Goal: Task Accomplishment & Management: Manage account settings

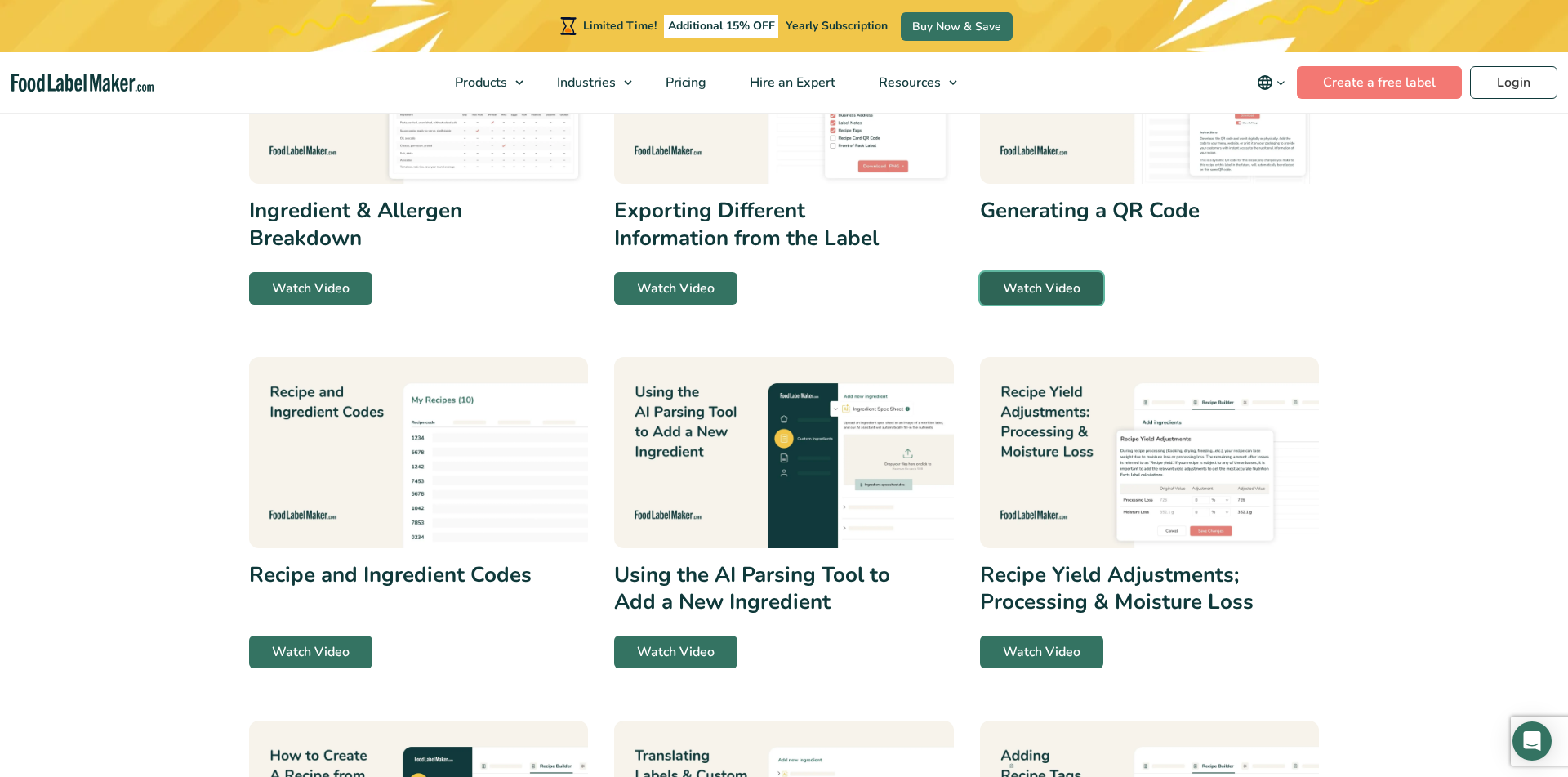
click at [1069, 281] on link "Watch Video" at bounding box center [1041, 288] width 123 height 32
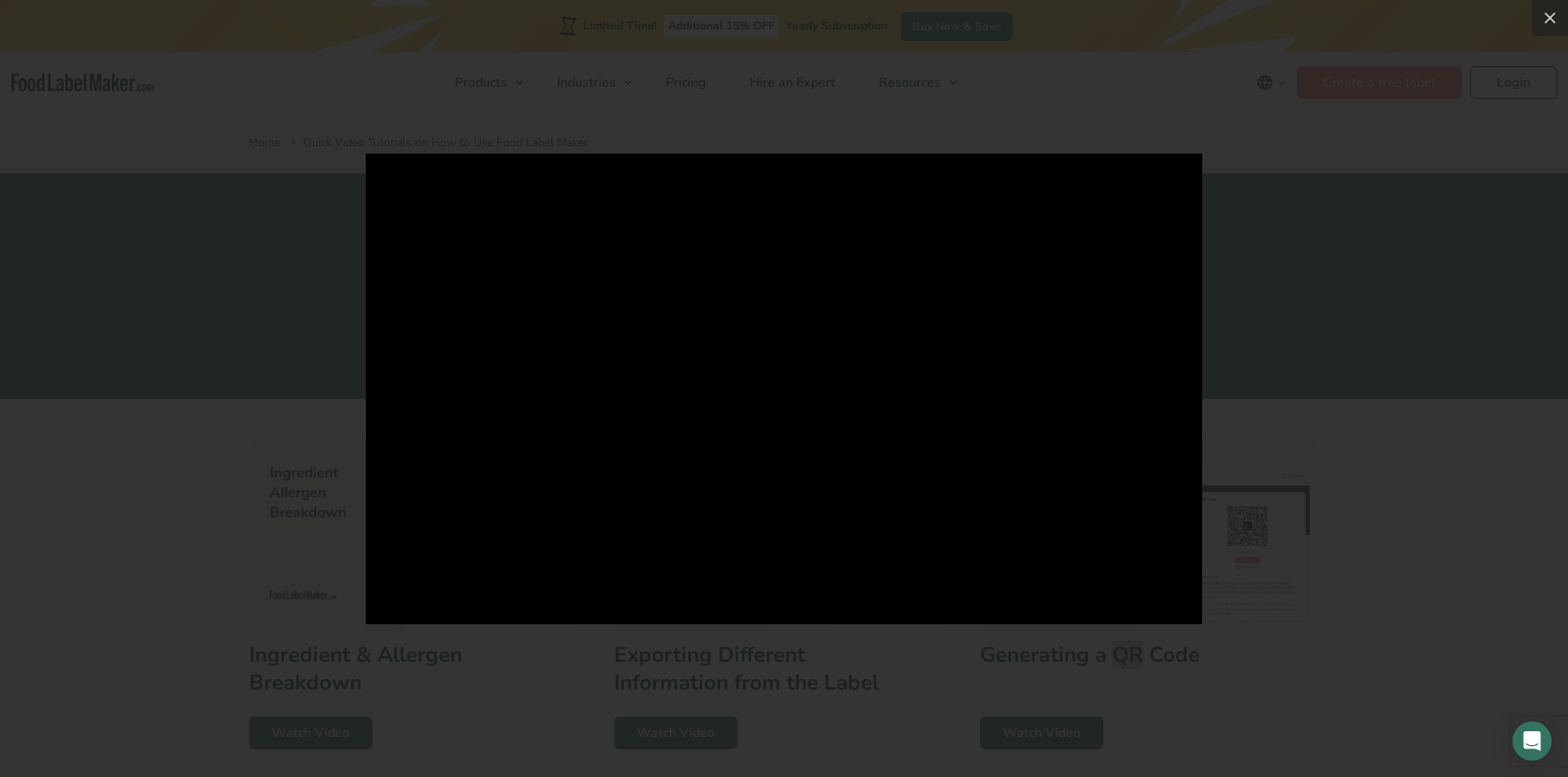
click at [1258, 369] on div at bounding box center [784, 388] width 1568 height 777
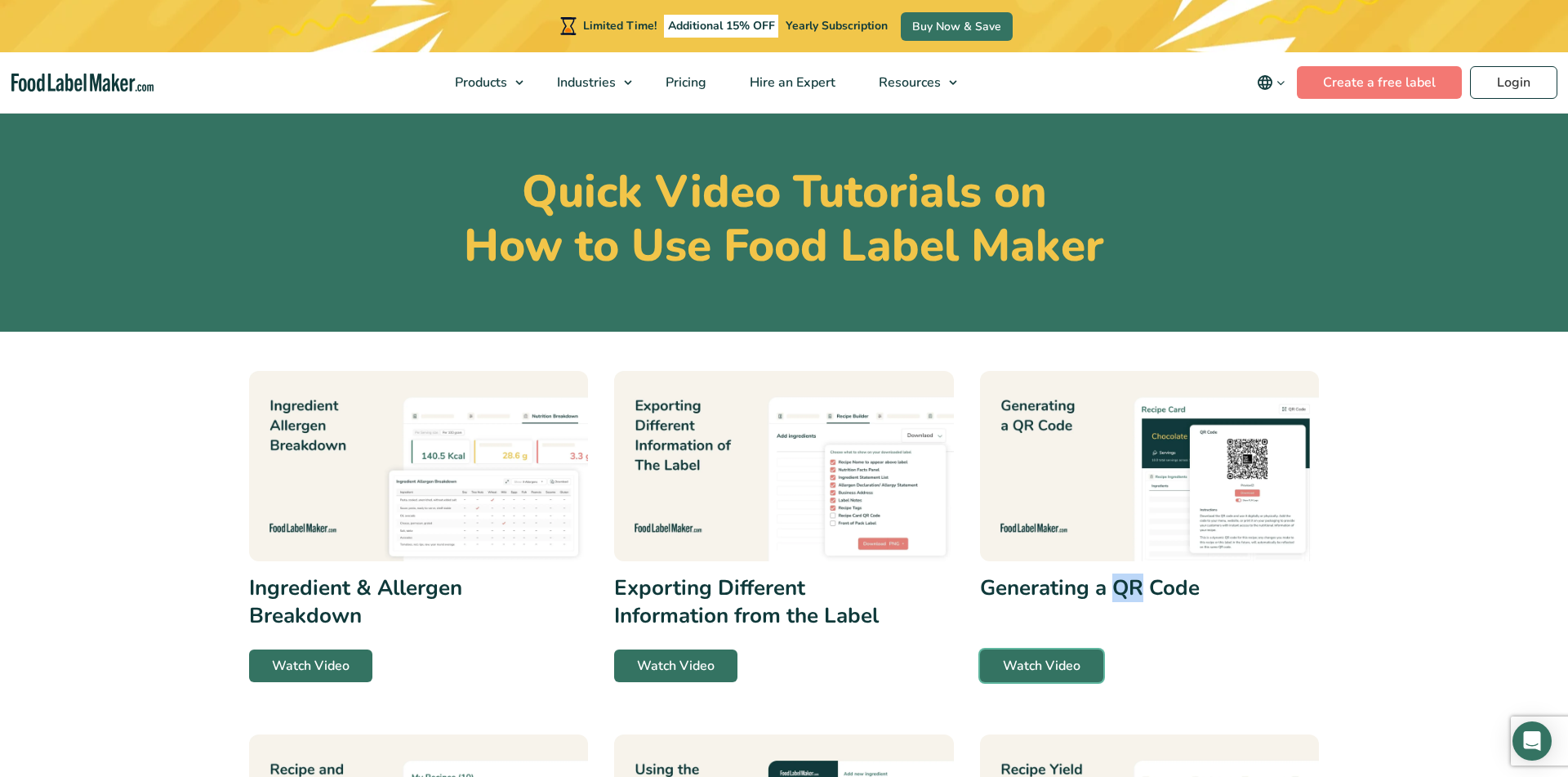
scroll to position [102, 0]
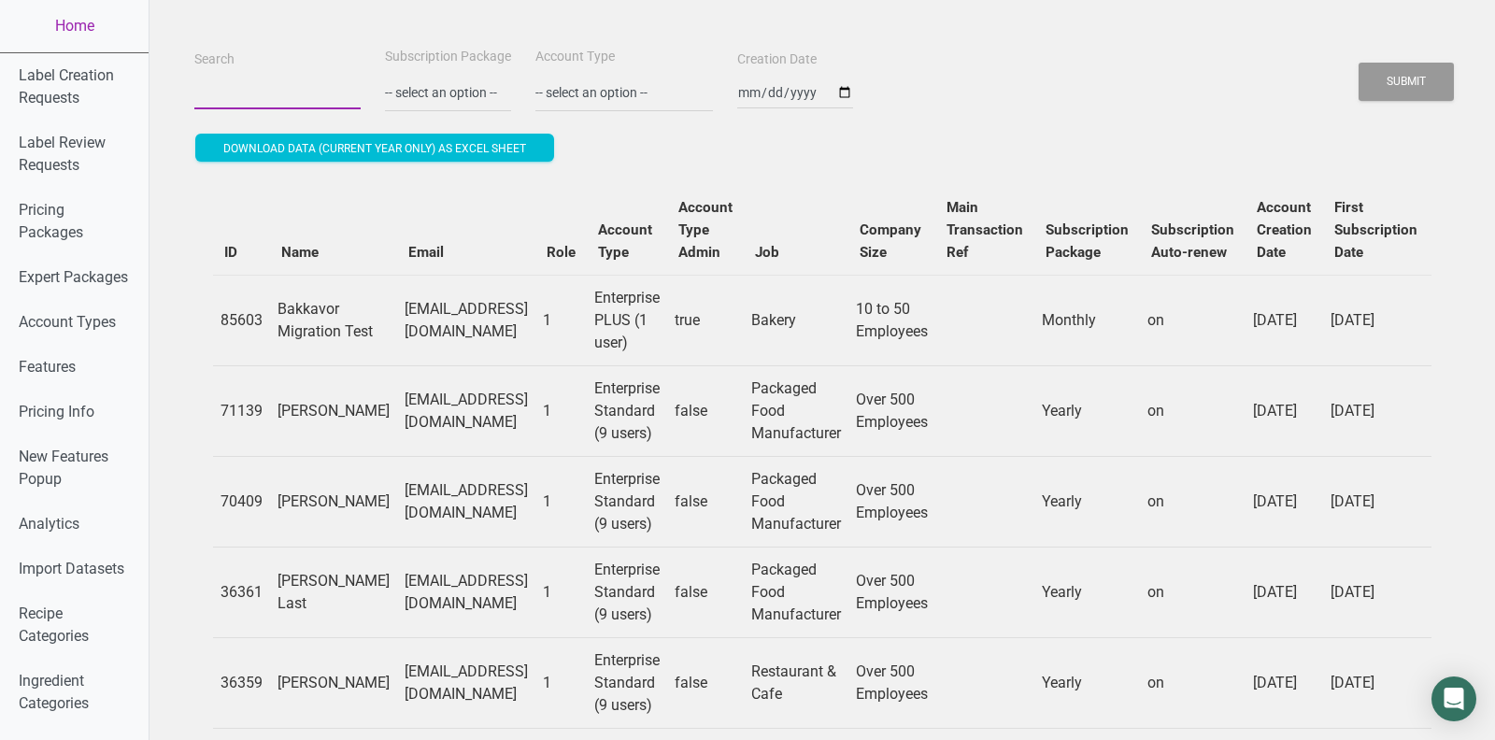
paste input "a.santospina01@gmail.com"
type input "a.santospina01@gmail.com"
click at [1359, 63] on button "Submit" at bounding box center [1406, 82] width 95 height 38
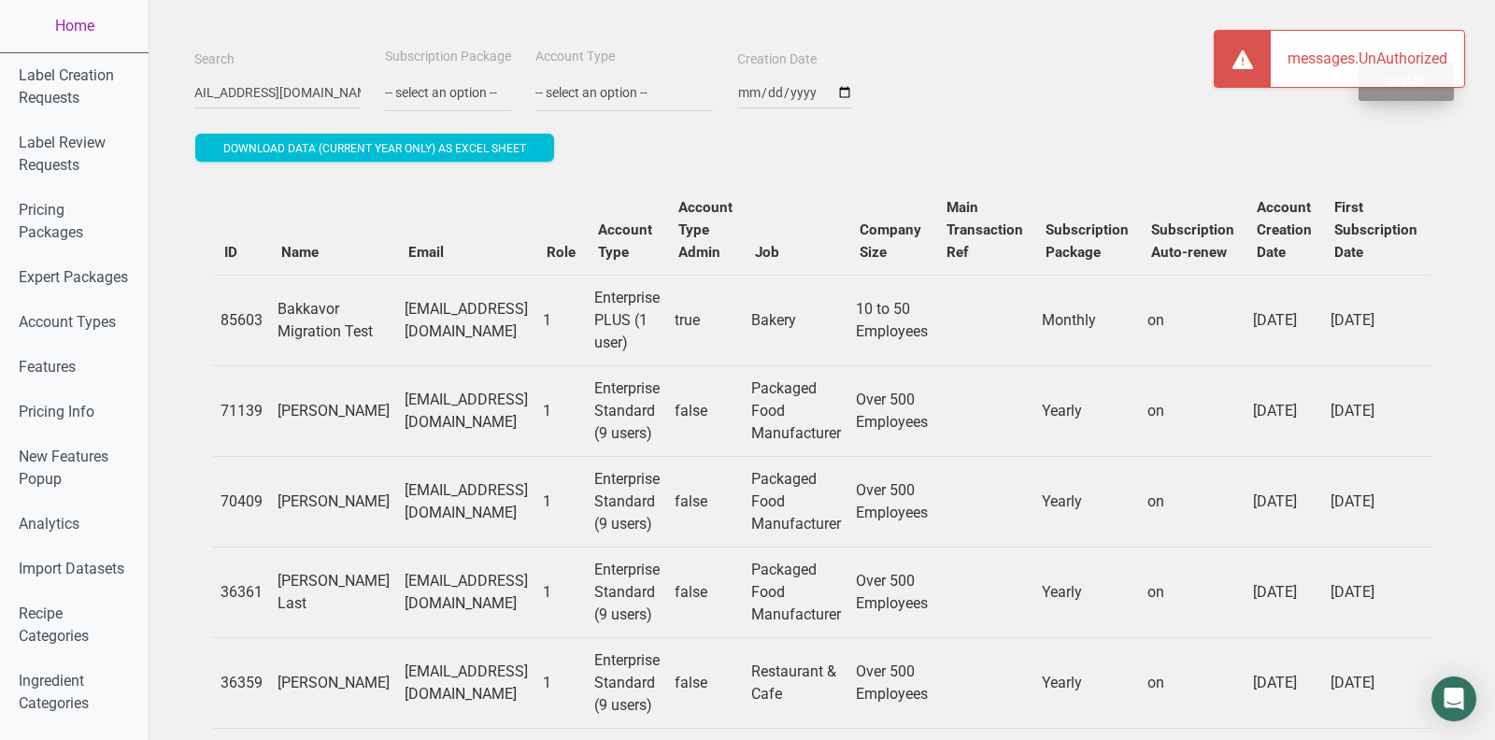
scroll to position [0, 0]
click at [1430, 69] on div "messages.UnAuthorized" at bounding box center [1367, 59] width 193 height 56
click at [1400, 87] on button "Submit" at bounding box center [1406, 82] width 95 height 38
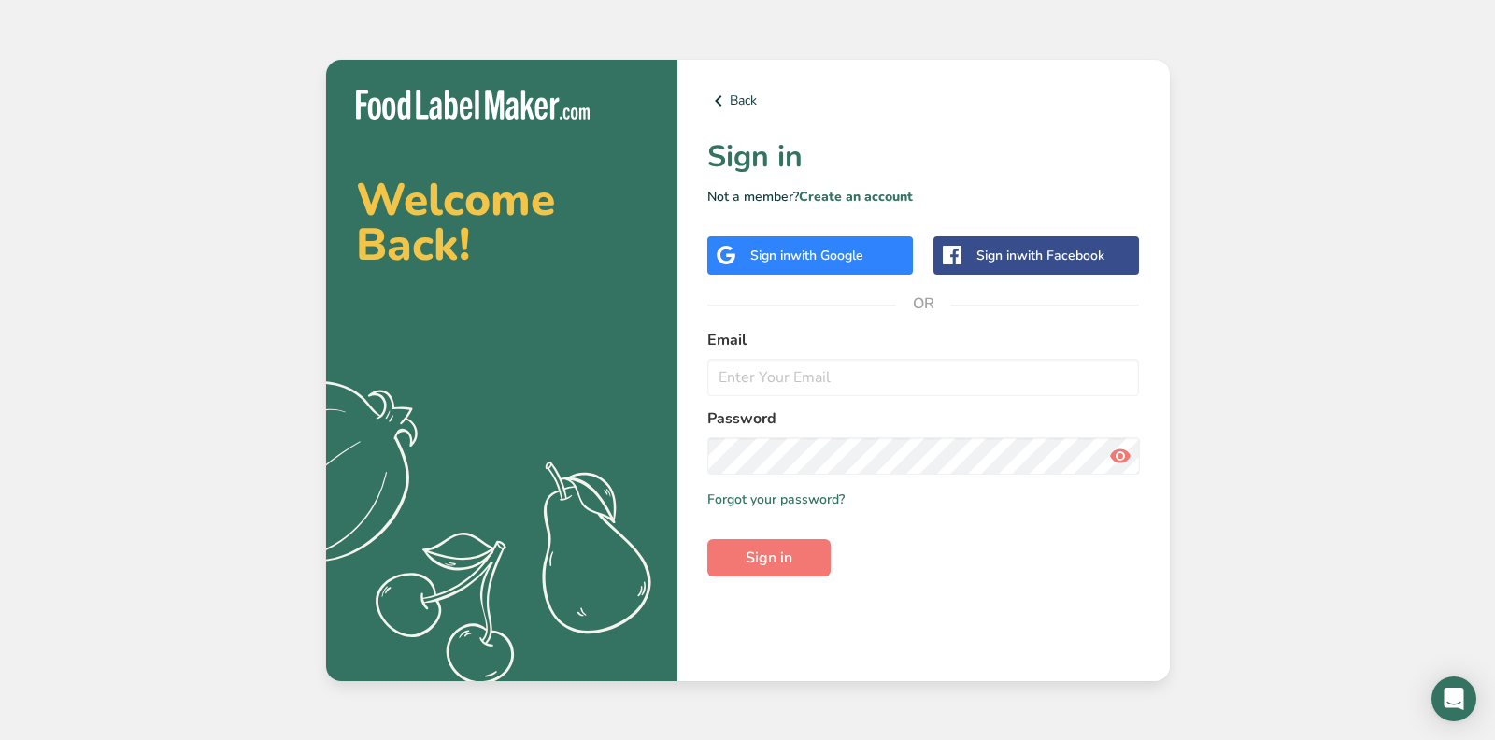
click at [849, 265] on div "Sign in with Google" at bounding box center [811, 255] width 206 height 38
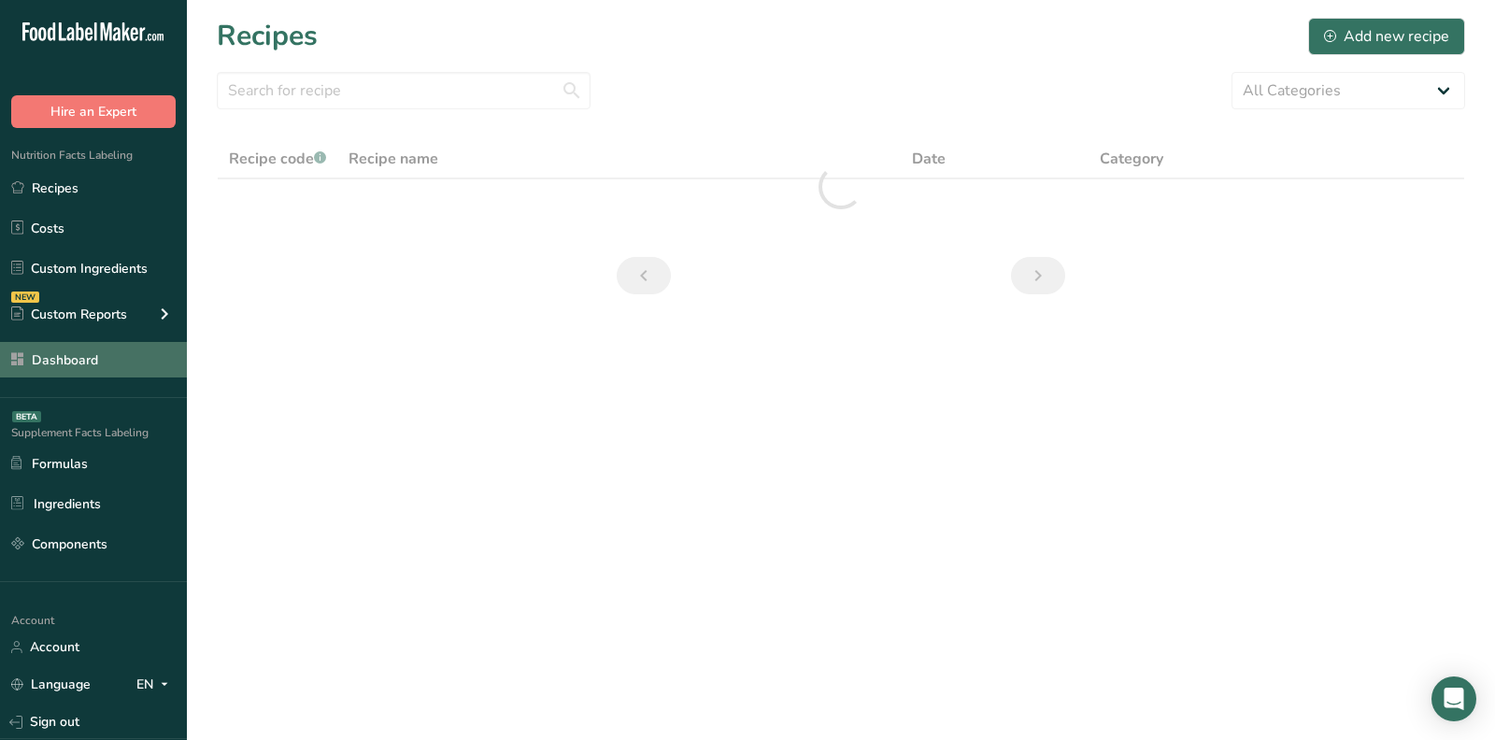
click at [101, 359] on link "Dashboard" at bounding box center [93, 360] width 187 height 36
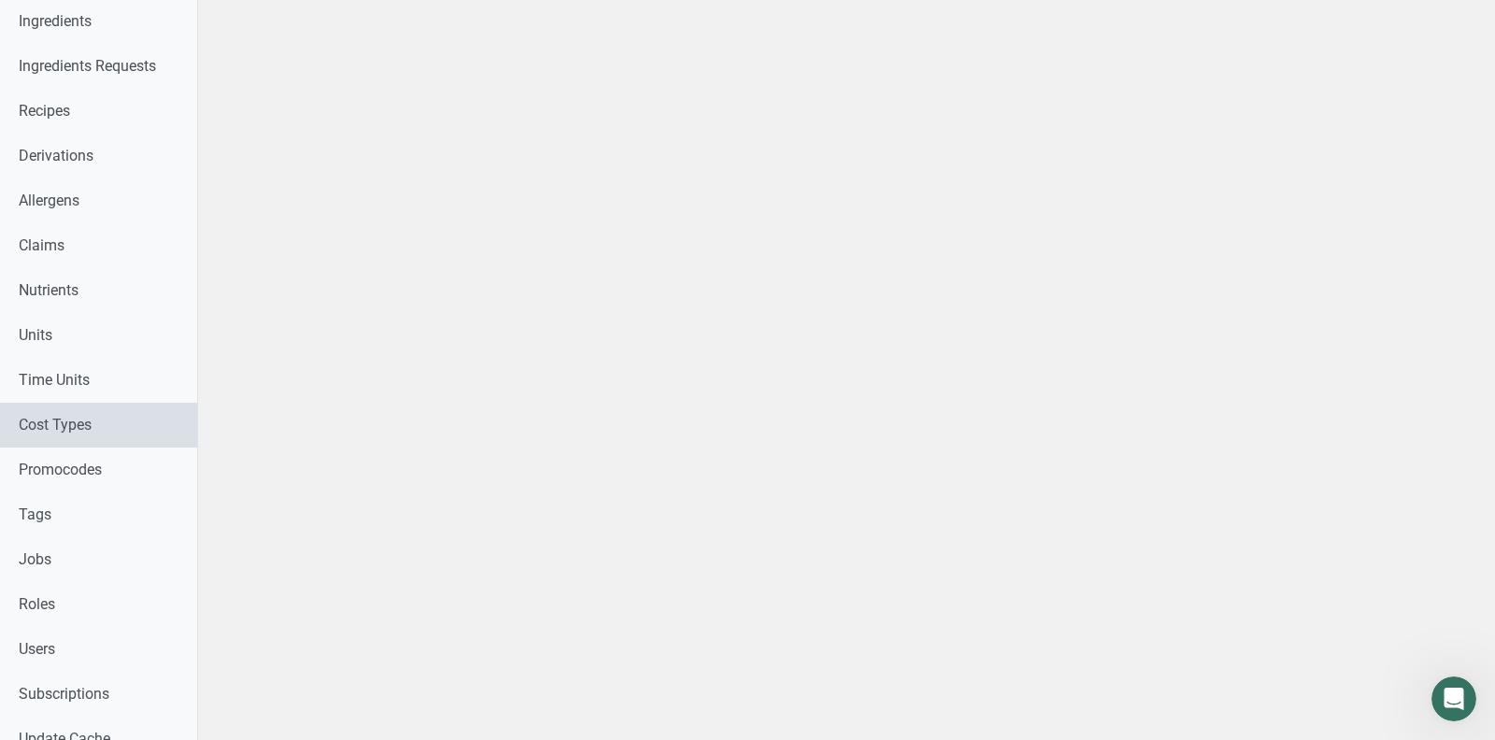
scroll to position [603, 0]
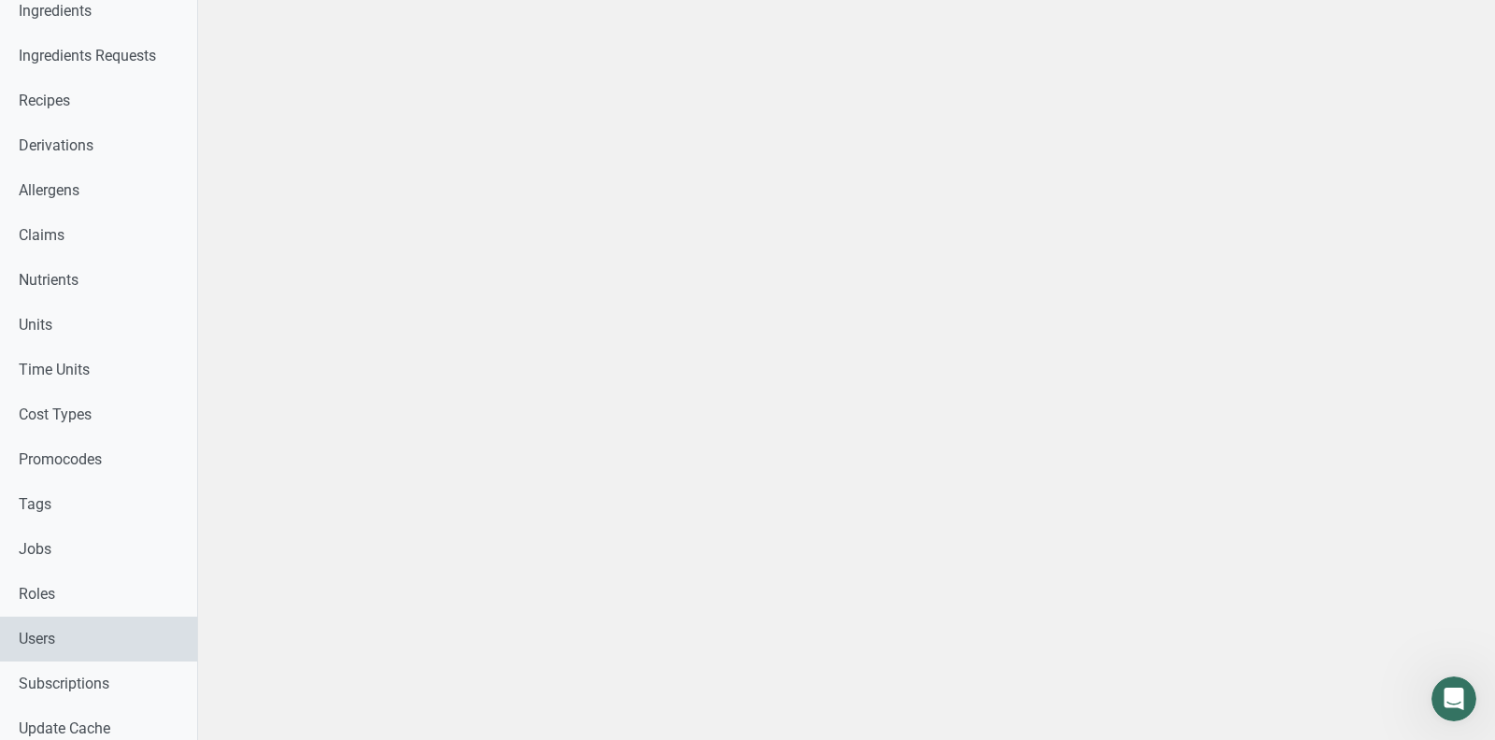
click at [43, 633] on link "Users" at bounding box center [98, 639] width 197 height 45
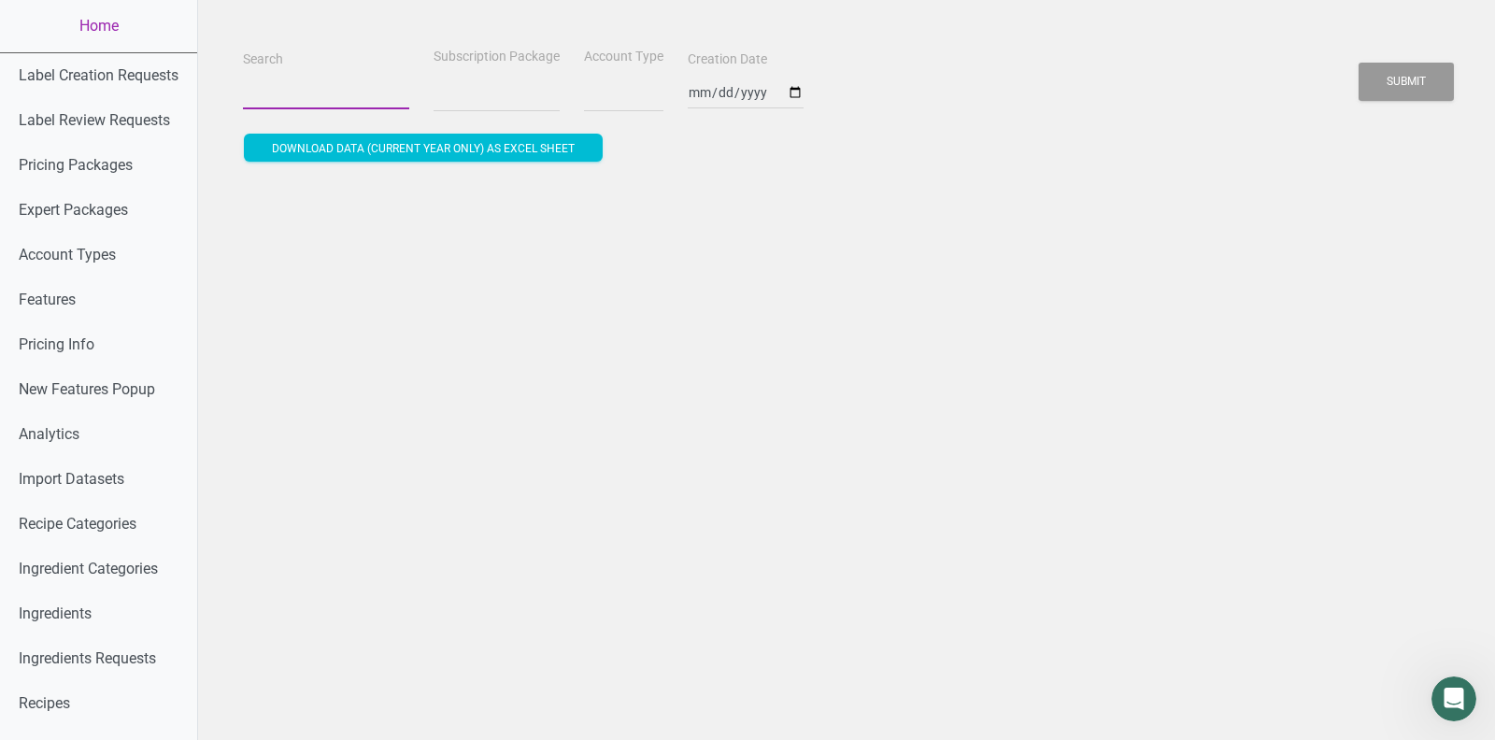
click at [318, 87] on input "Search" at bounding box center [326, 93] width 166 height 34
paste input "a.santospina01@gmail.com"
type input "a.santospina01@gmail.com"
select select
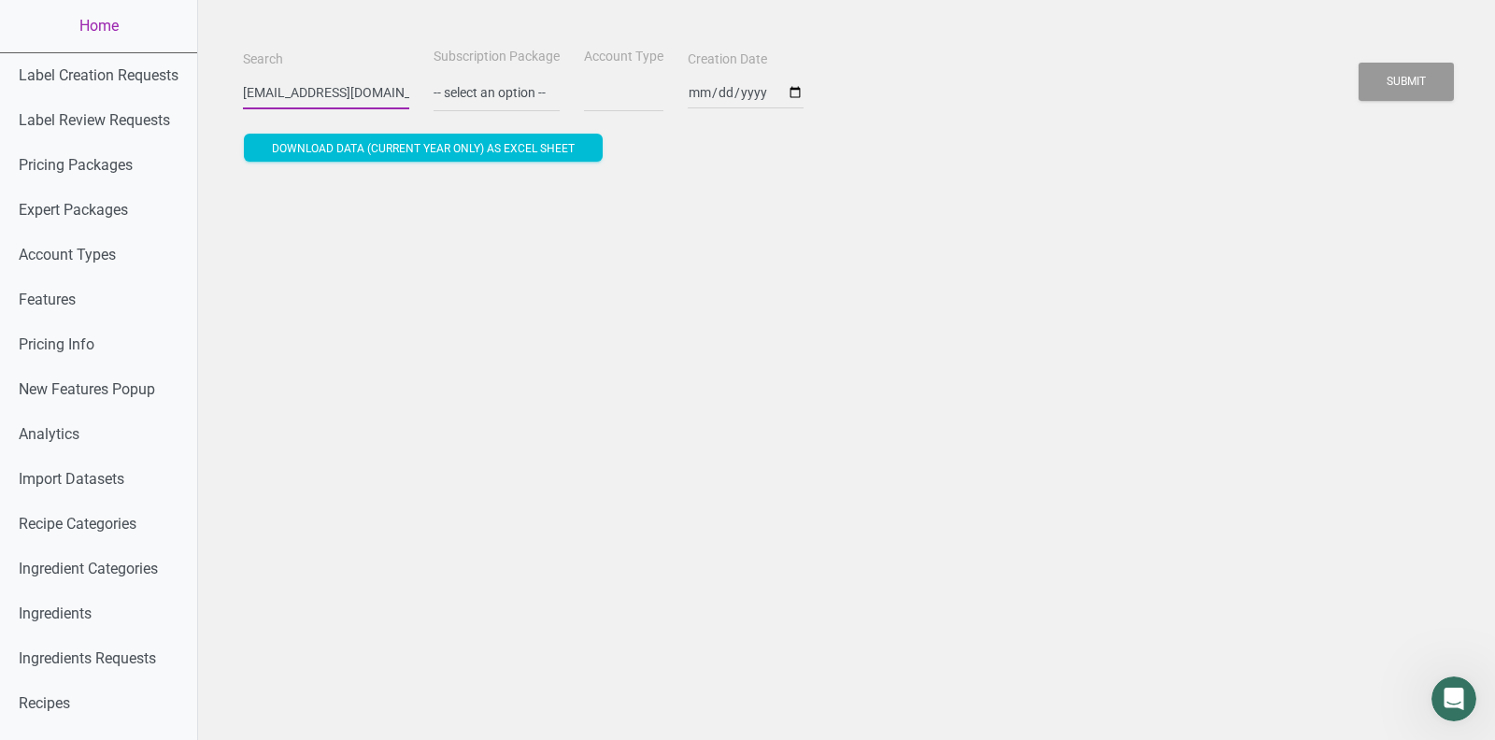
scroll to position [0, 21]
type input "a.santospina01@gmail.com"
click at [1426, 84] on button "Submit" at bounding box center [1406, 82] width 95 height 38
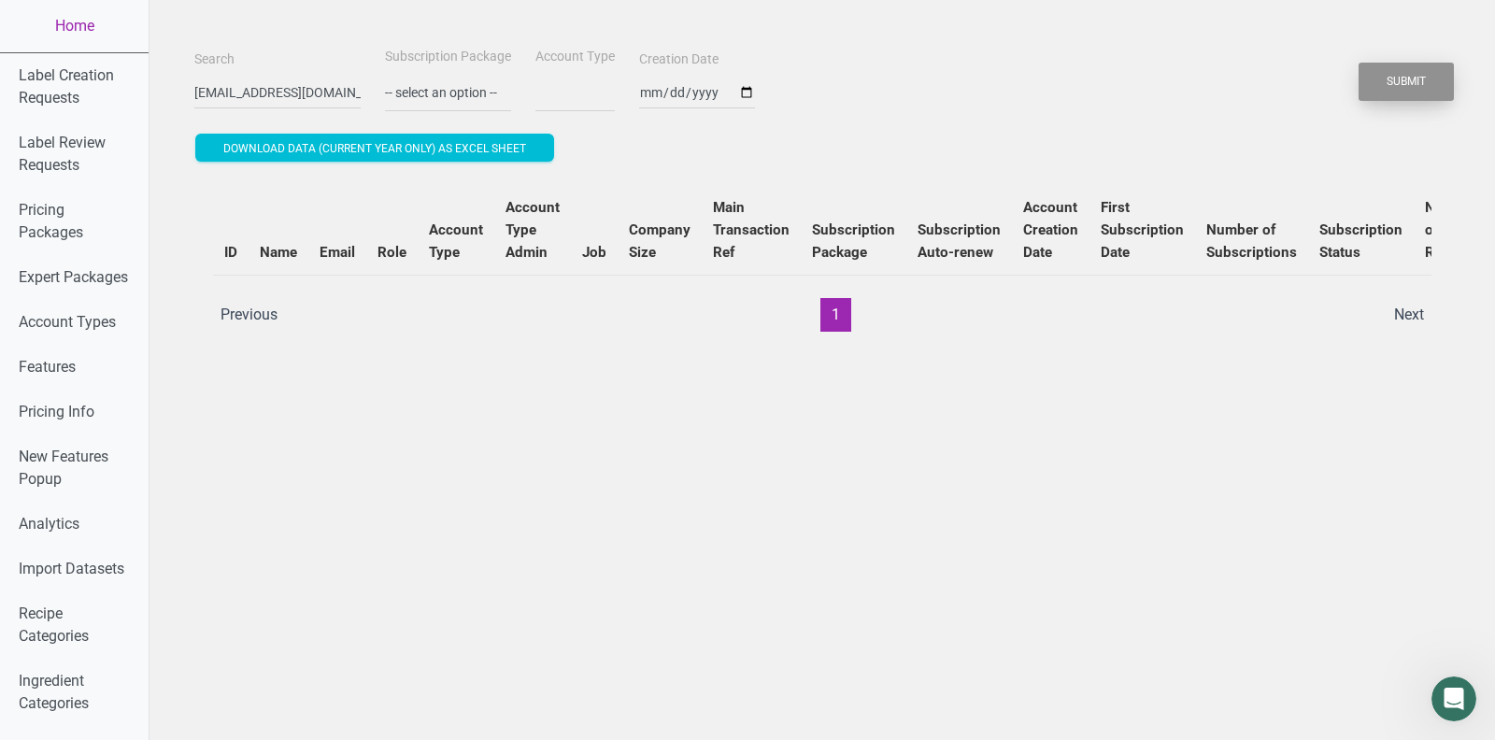
click at [1426, 84] on button "Submit" at bounding box center [1406, 82] width 95 height 38
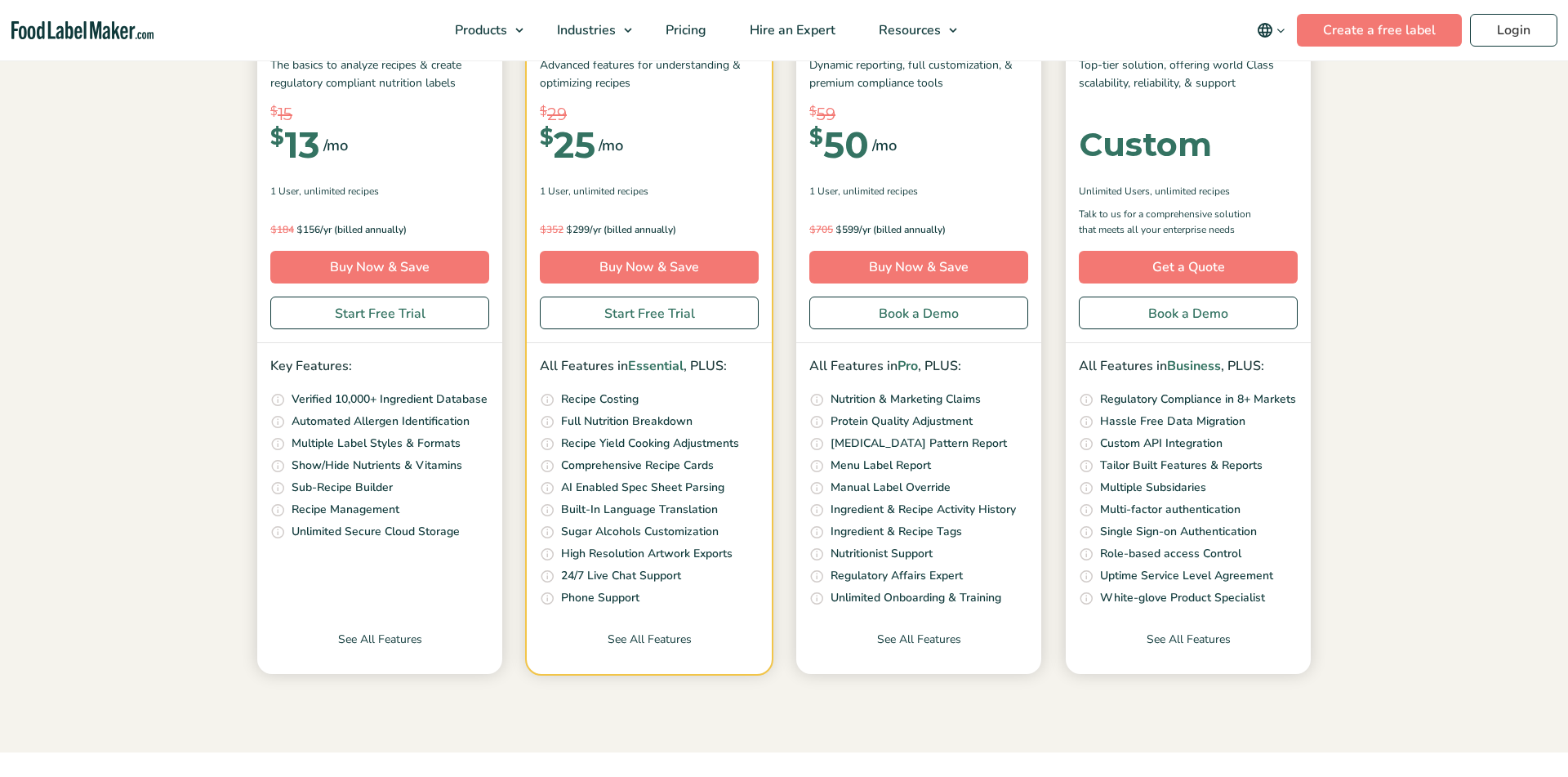
scroll to position [348, 0]
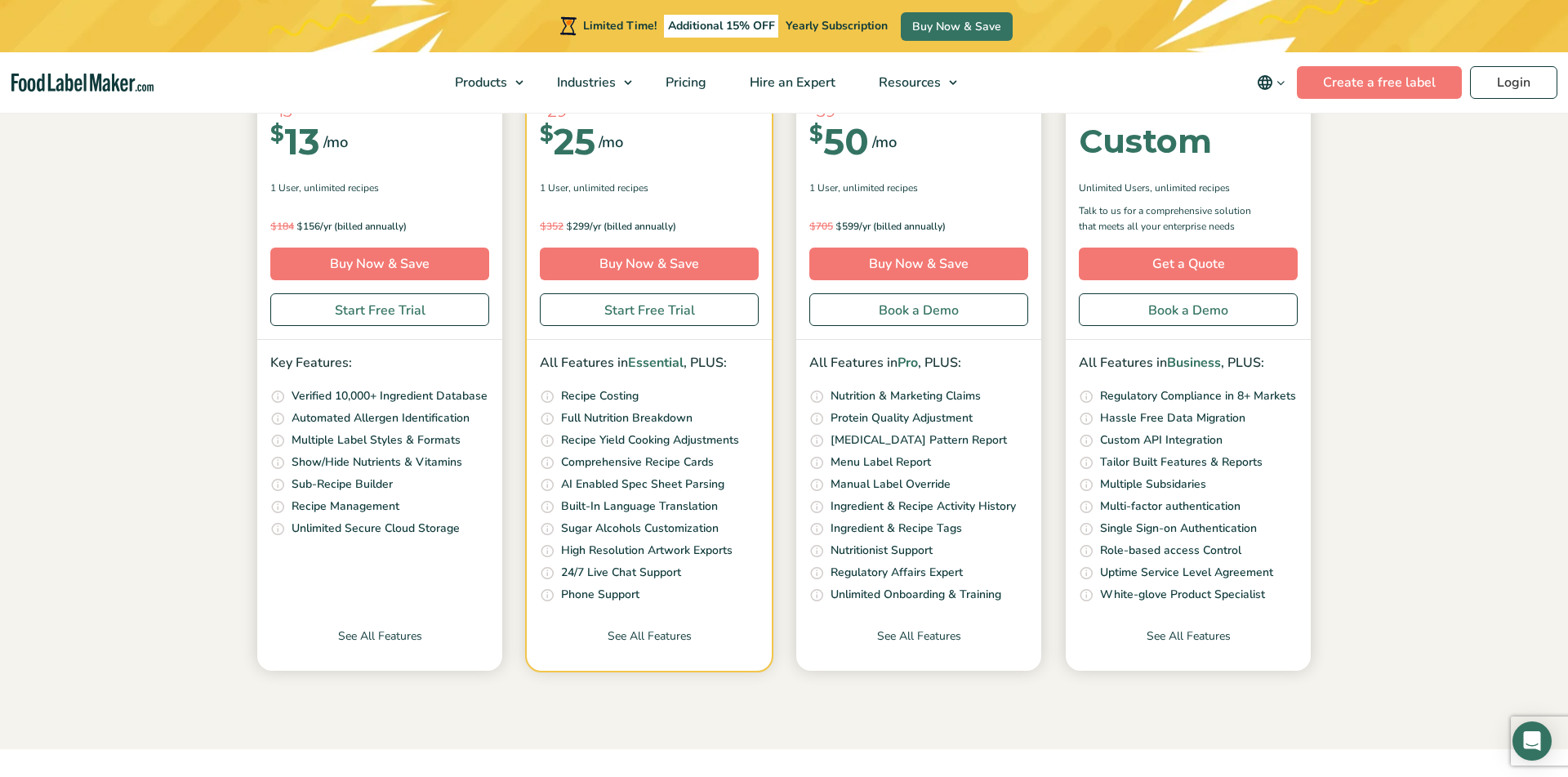
click at [688, 731] on section "Simple Pricing For Everyone Monthly Toggle Yearly (6 Month Free + 2 Free Nutrit…" at bounding box center [784, 255] width 1568 height 987
